Goal: Information Seeking & Learning: Find specific fact

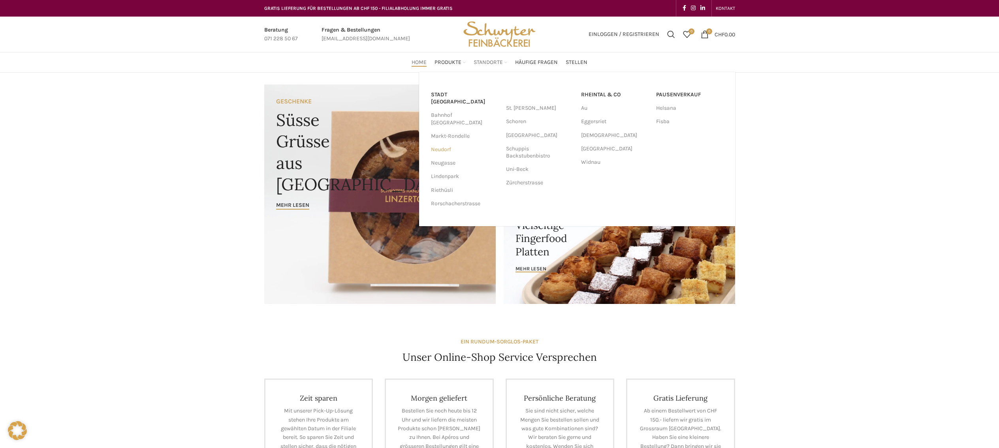
click at [435, 143] on link "Neudorf" at bounding box center [464, 149] width 67 height 13
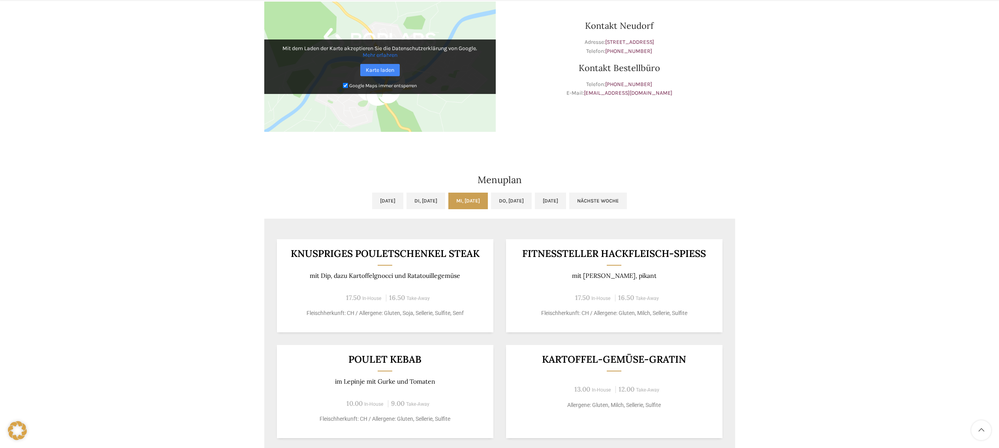
scroll to position [333, 0]
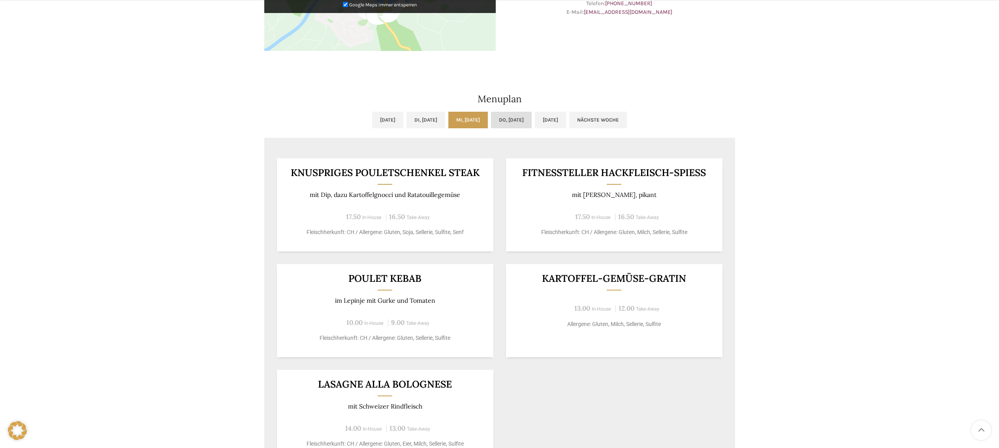
click at [509, 118] on link "Do, [DATE]" at bounding box center [511, 120] width 41 height 17
click at [349, 302] on p "im Lepinje mit Gurke und Tomaten" at bounding box center [384, 301] width 197 height 8
copy p "Lepinje"
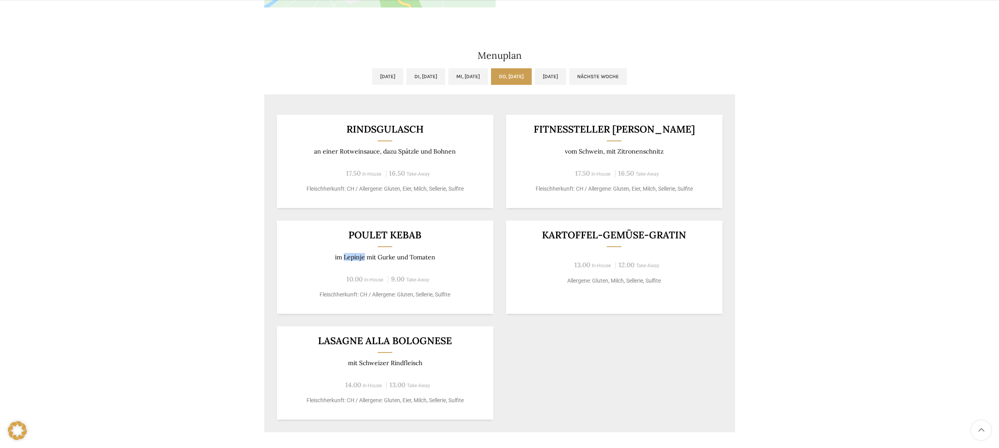
scroll to position [401, 0]
